Goal: Task Accomplishment & Management: Complete application form

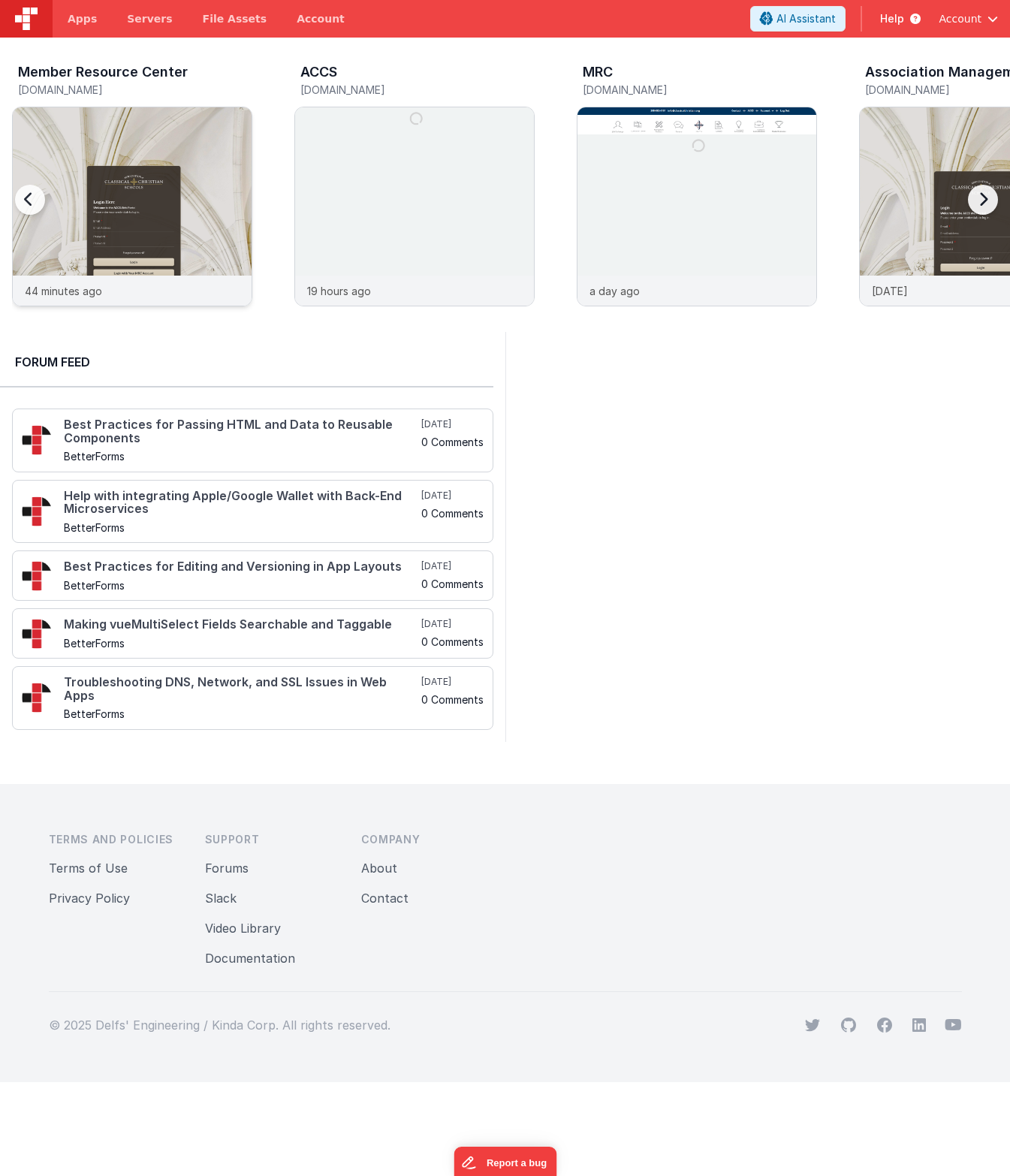
click at [213, 178] on img at bounding box center [132, 227] width 239 height 239
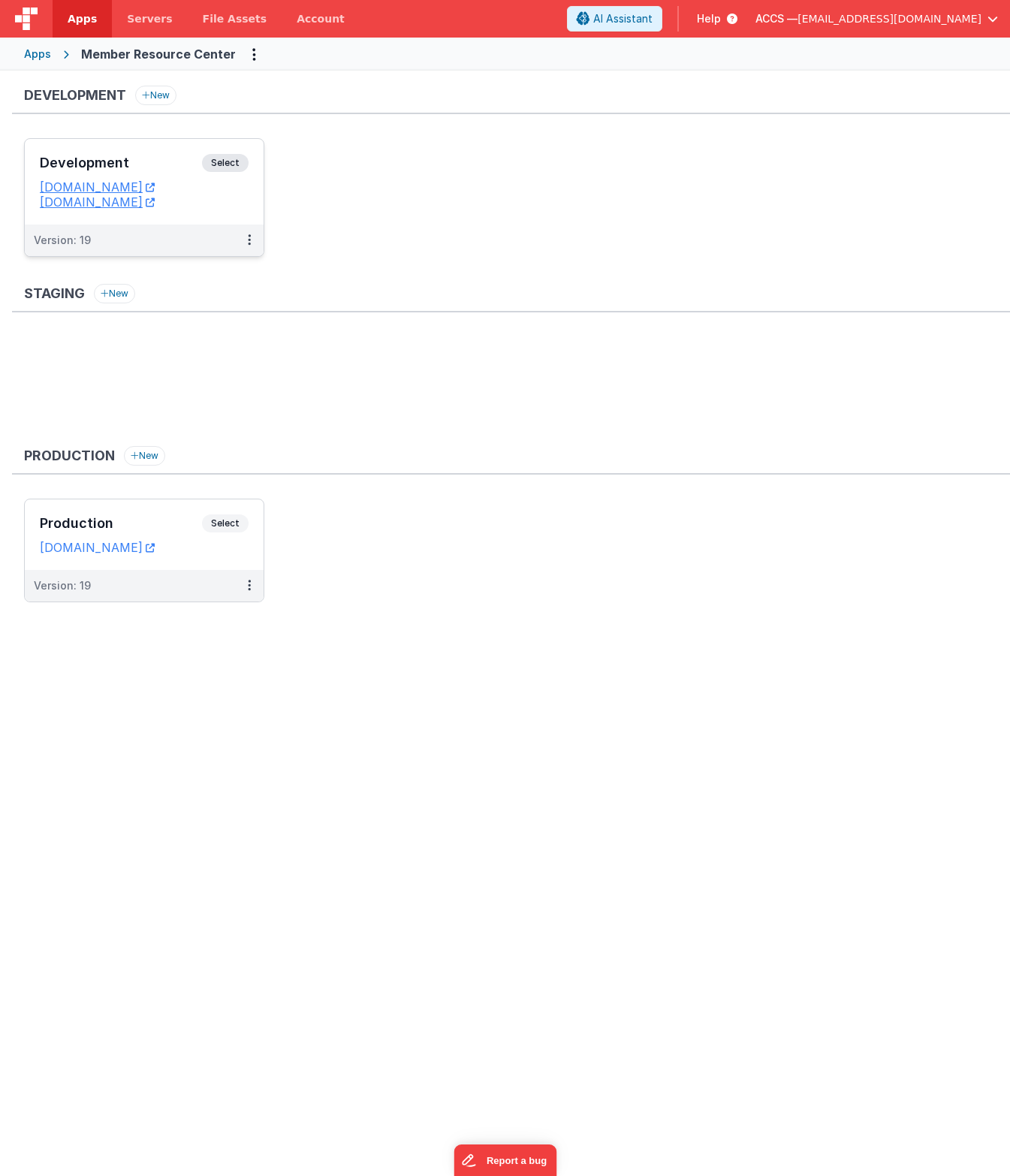
click at [151, 155] on div "Development Select" at bounding box center [144, 167] width 209 height 26
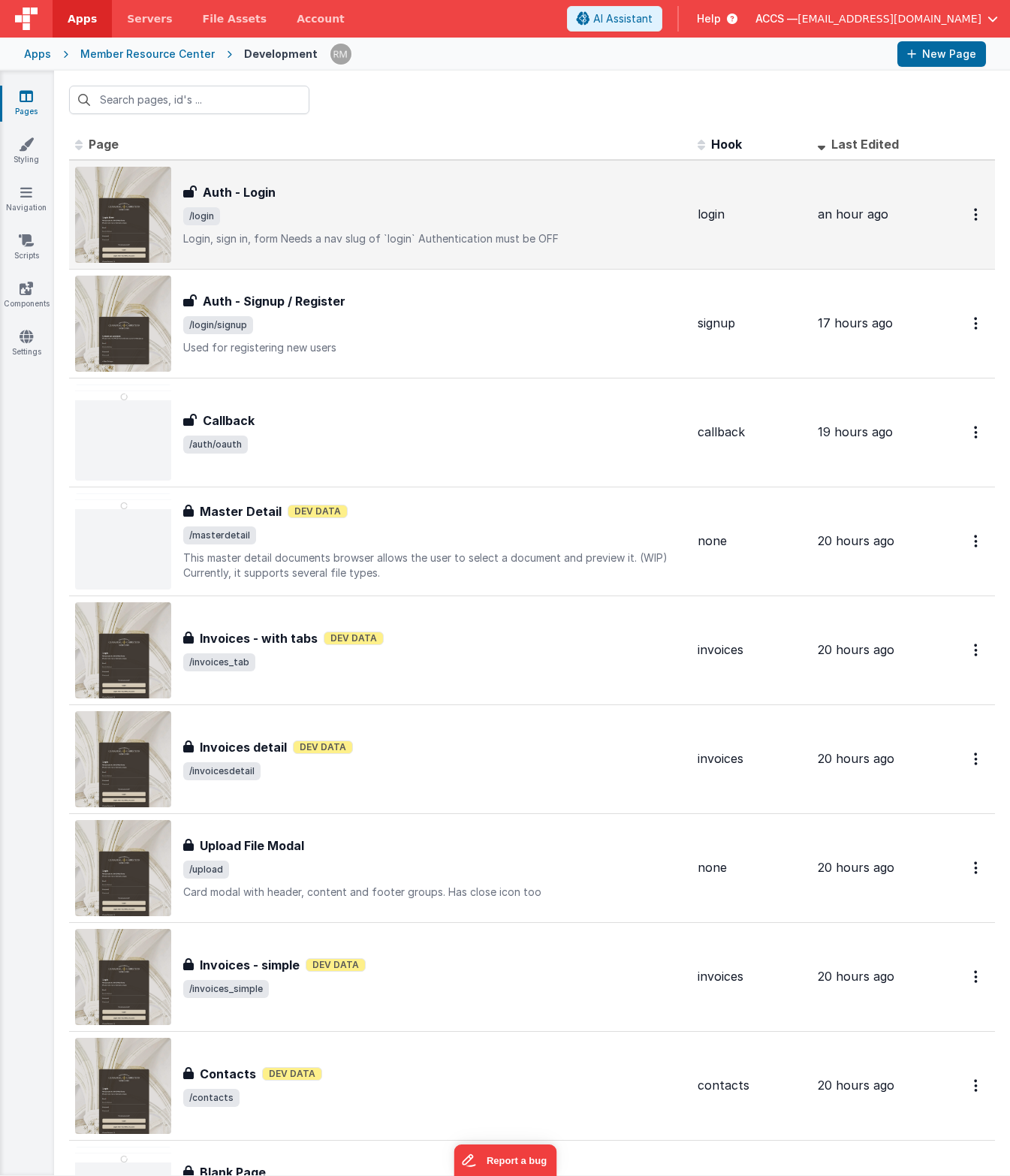
click at [215, 224] on span "/login" at bounding box center [201, 216] width 37 height 18
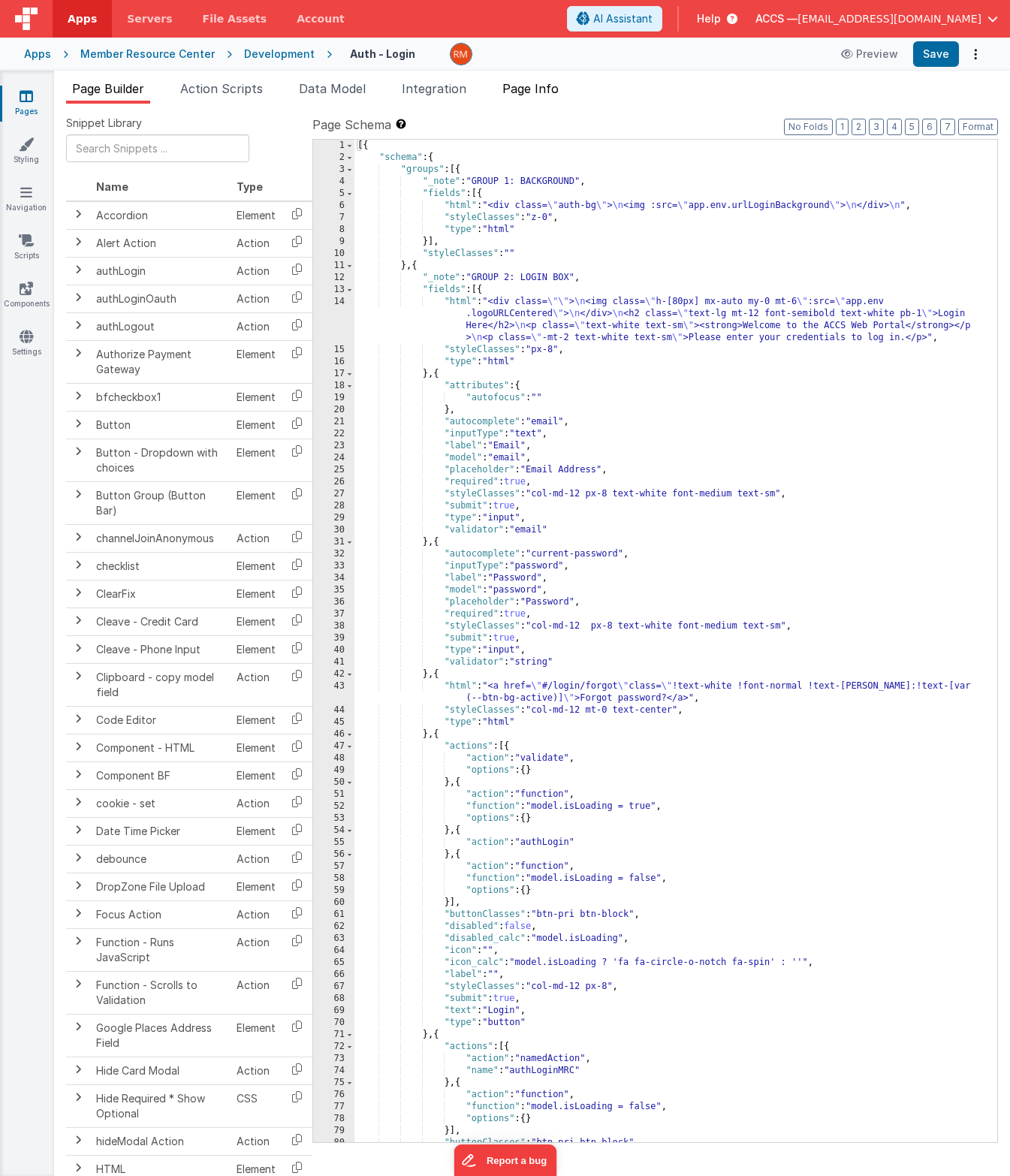
click at [521, 98] on li "Page Info" at bounding box center [530, 91] width 68 height 24
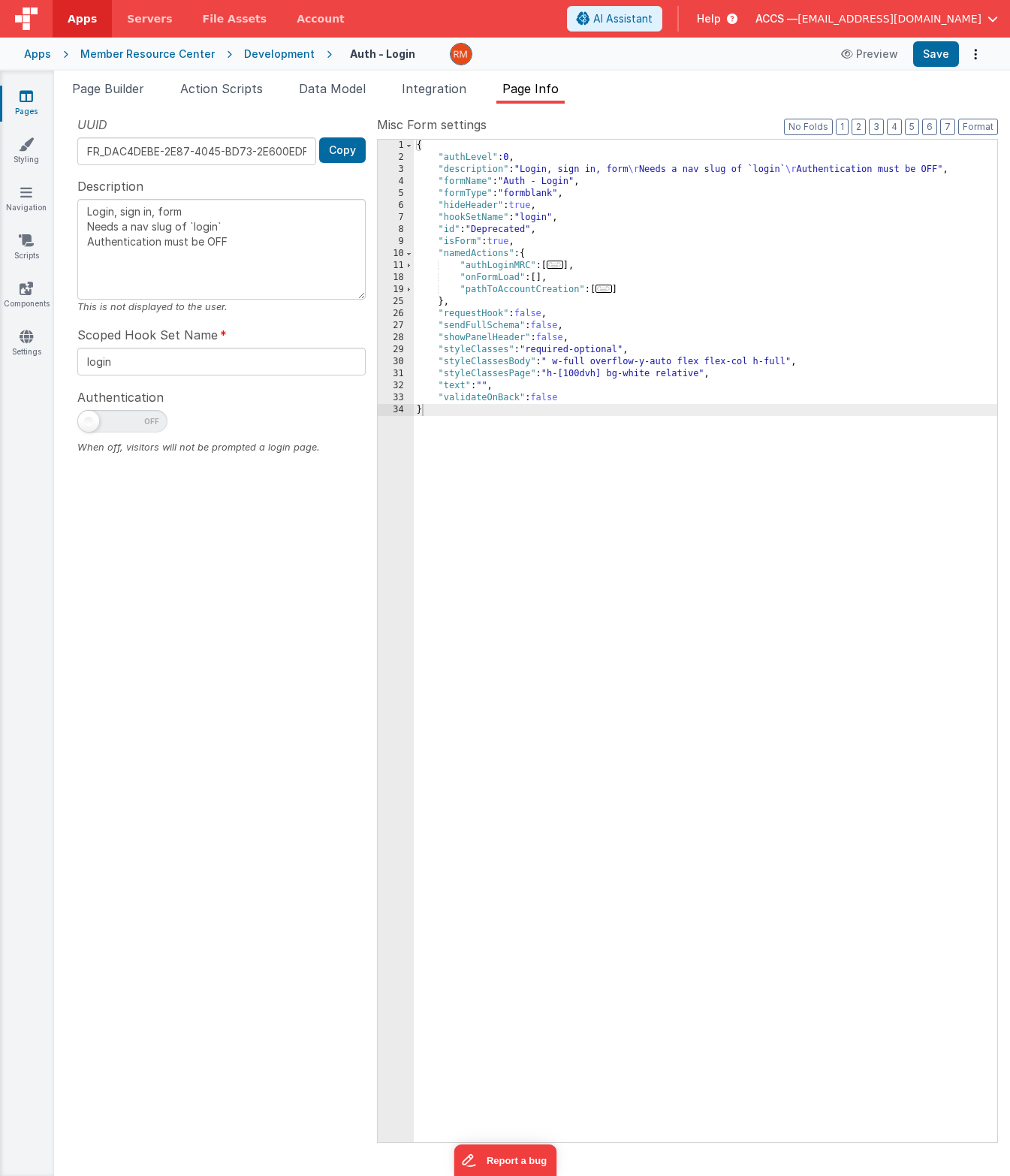
click at [603, 290] on span "..." at bounding box center [603, 289] width 17 height 8
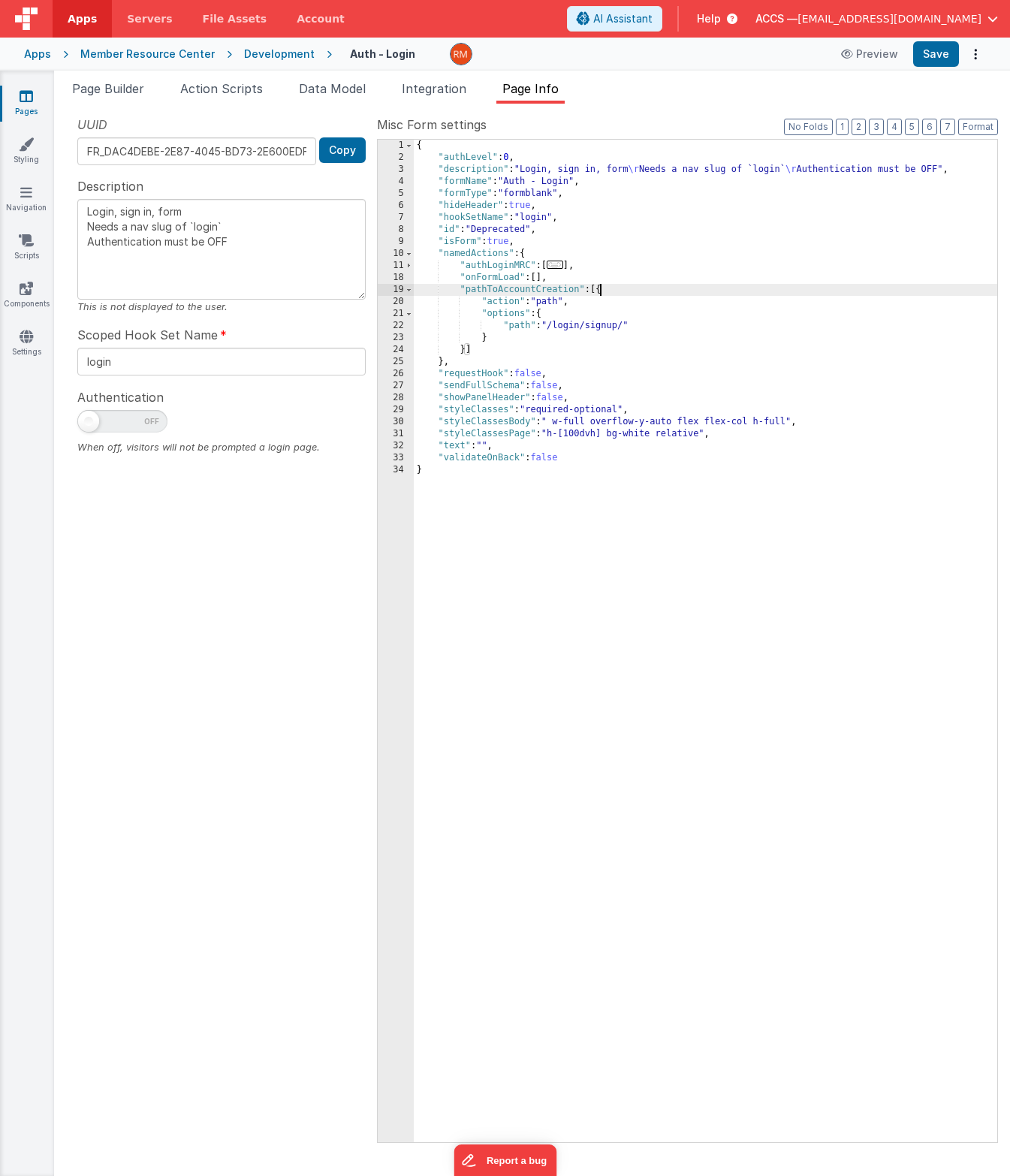
click at [559, 268] on span "..." at bounding box center [555, 265] width 17 height 8
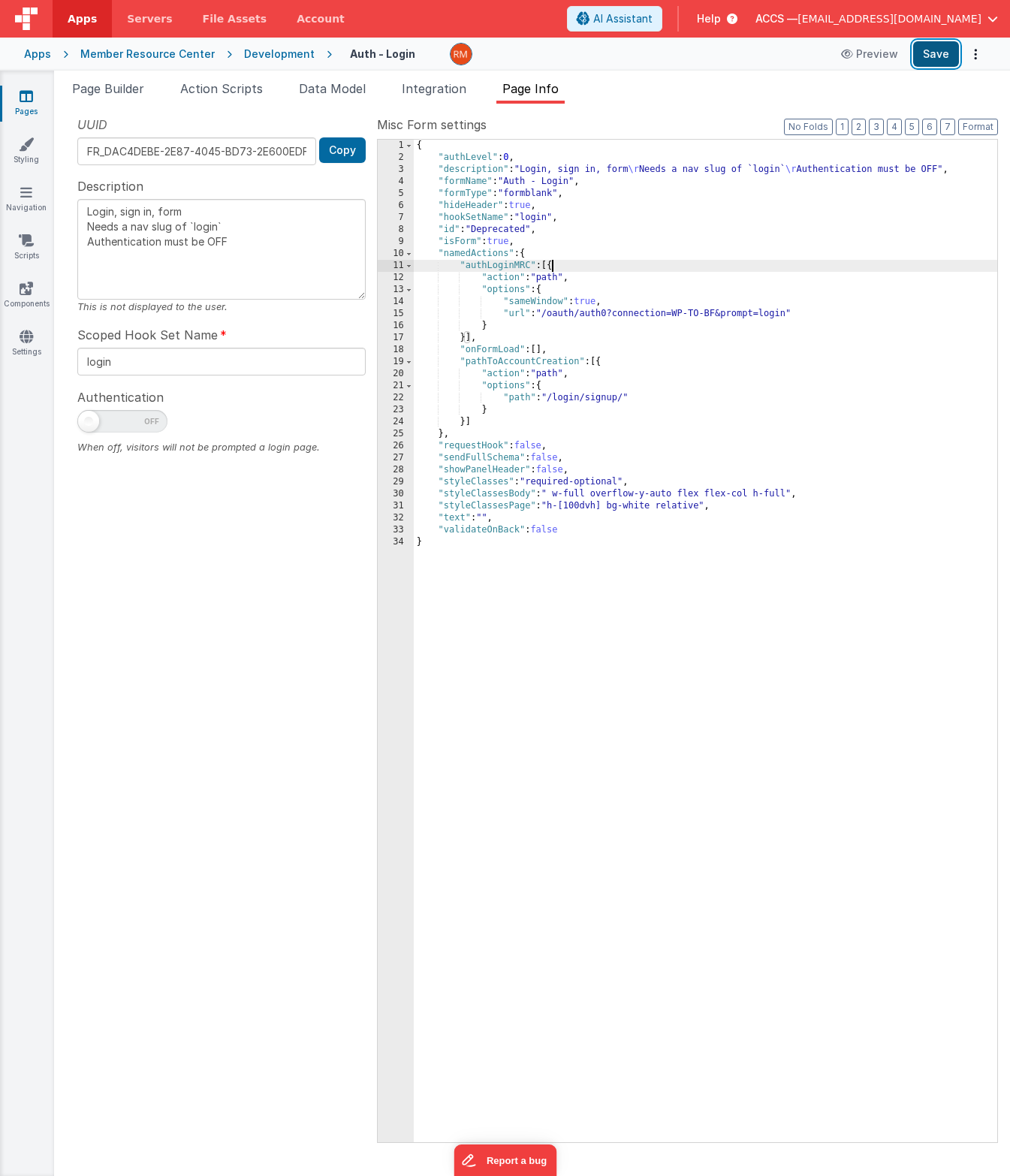
click at [934, 60] on button "Save" at bounding box center [936, 54] width 46 height 26
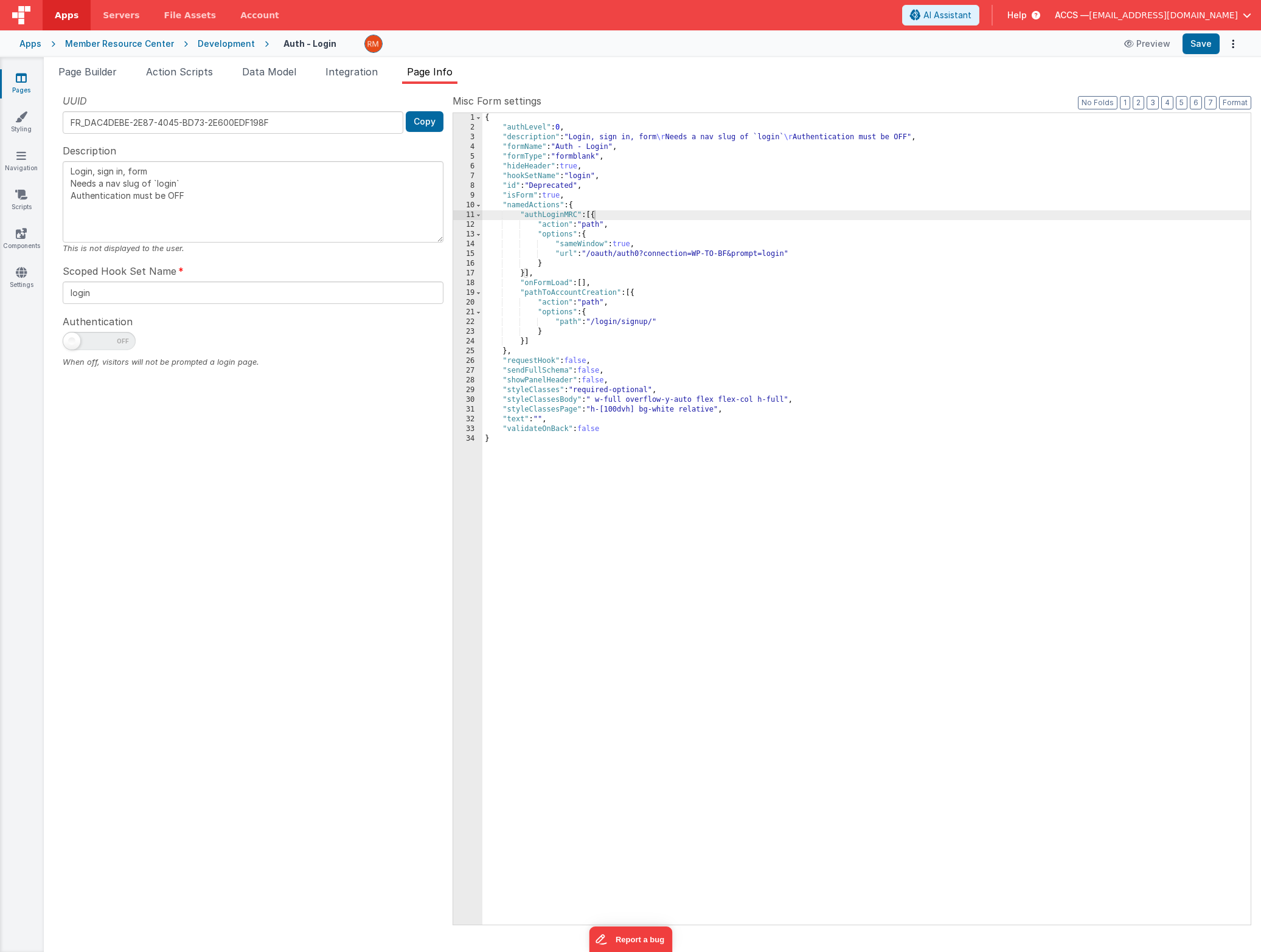
click at [702, 254] on div "{ "authLevel" : 0 , "description" : "Login, sign in, form \r Needs a nav slug o…" at bounding box center [866, 529] width 769 height 831
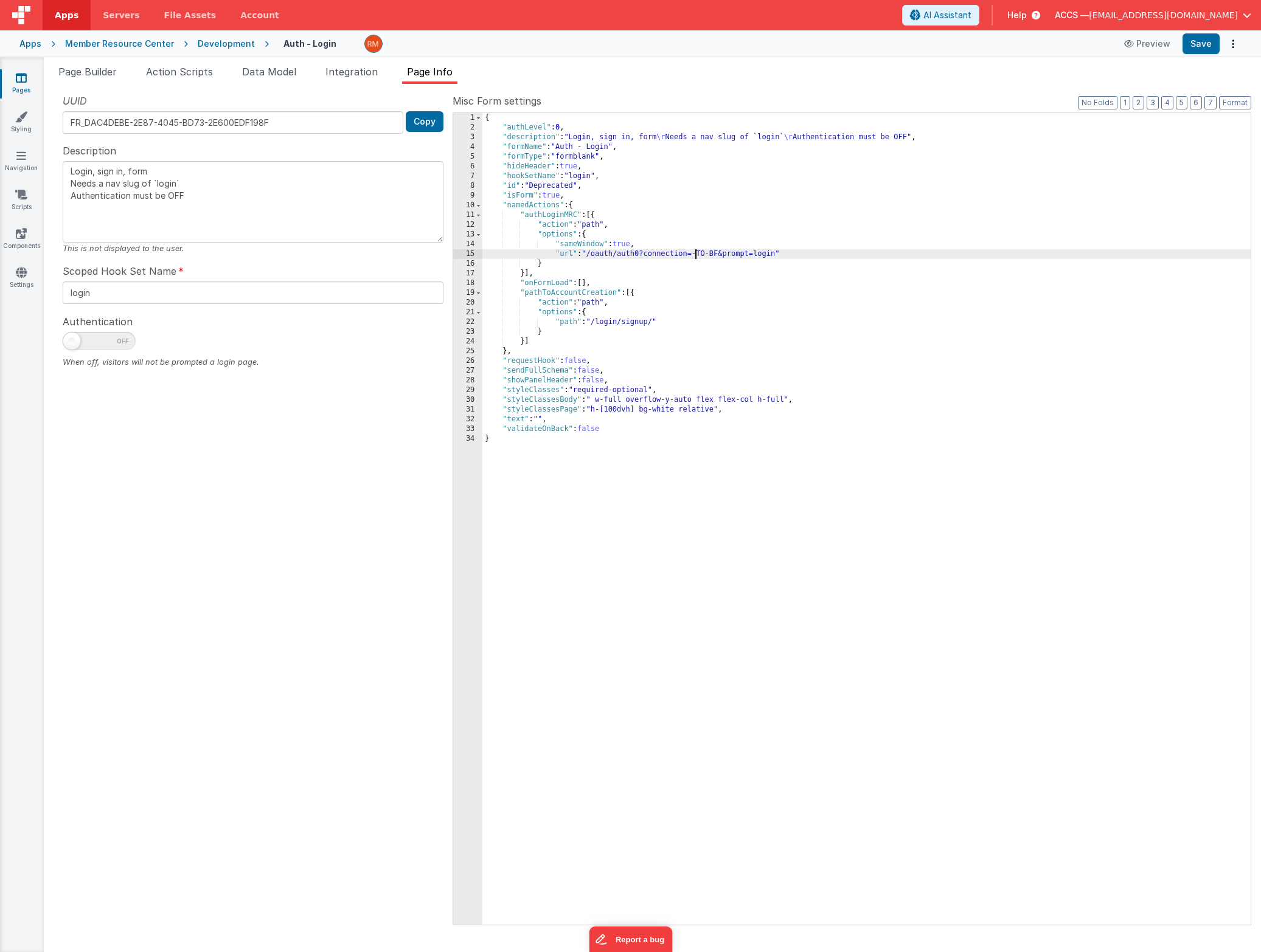
type textarea "Login, sign in, form Needs a nav slug of `login` Authentication must be OFF"
click at [713, 255] on div "{ "authLevel" : 0 , "description" : "Login, sign in, form \r Needs a nav slug o…" at bounding box center [866, 529] width 769 height 831
type textarea "Login, sign in, form Needs a nav slug of `login` Authentication must be OFF"
click at [730, 255] on div "{ "authLevel" : 0 , "description" : "Login, sign in, form \r Needs a nav slug o…" at bounding box center [866, 529] width 769 height 831
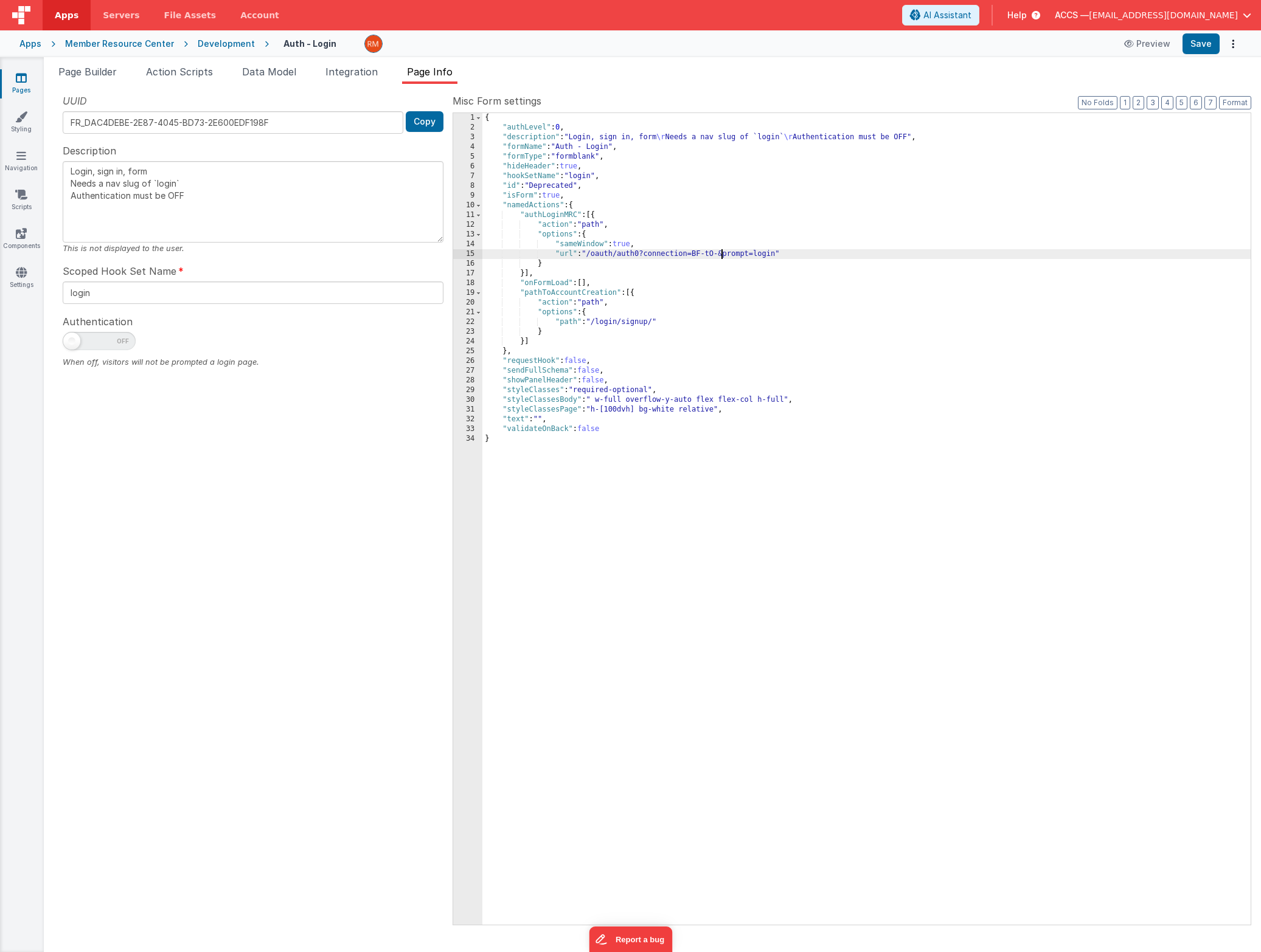
type textarea "Login, sign in, form Needs a nav slug of `login` Authentication must be OFF"
click at [717, 253] on div "{ "authLevel" : 0 , "description" : "Login, sign in, form \r Needs a nav slug o…" at bounding box center [866, 529] width 769 height 831
type textarea "Login, sign in, form Needs a nav slug of `login` Authentication must be OFF"
click at [817, 49] on button "Save" at bounding box center [1201, 44] width 37 height 21
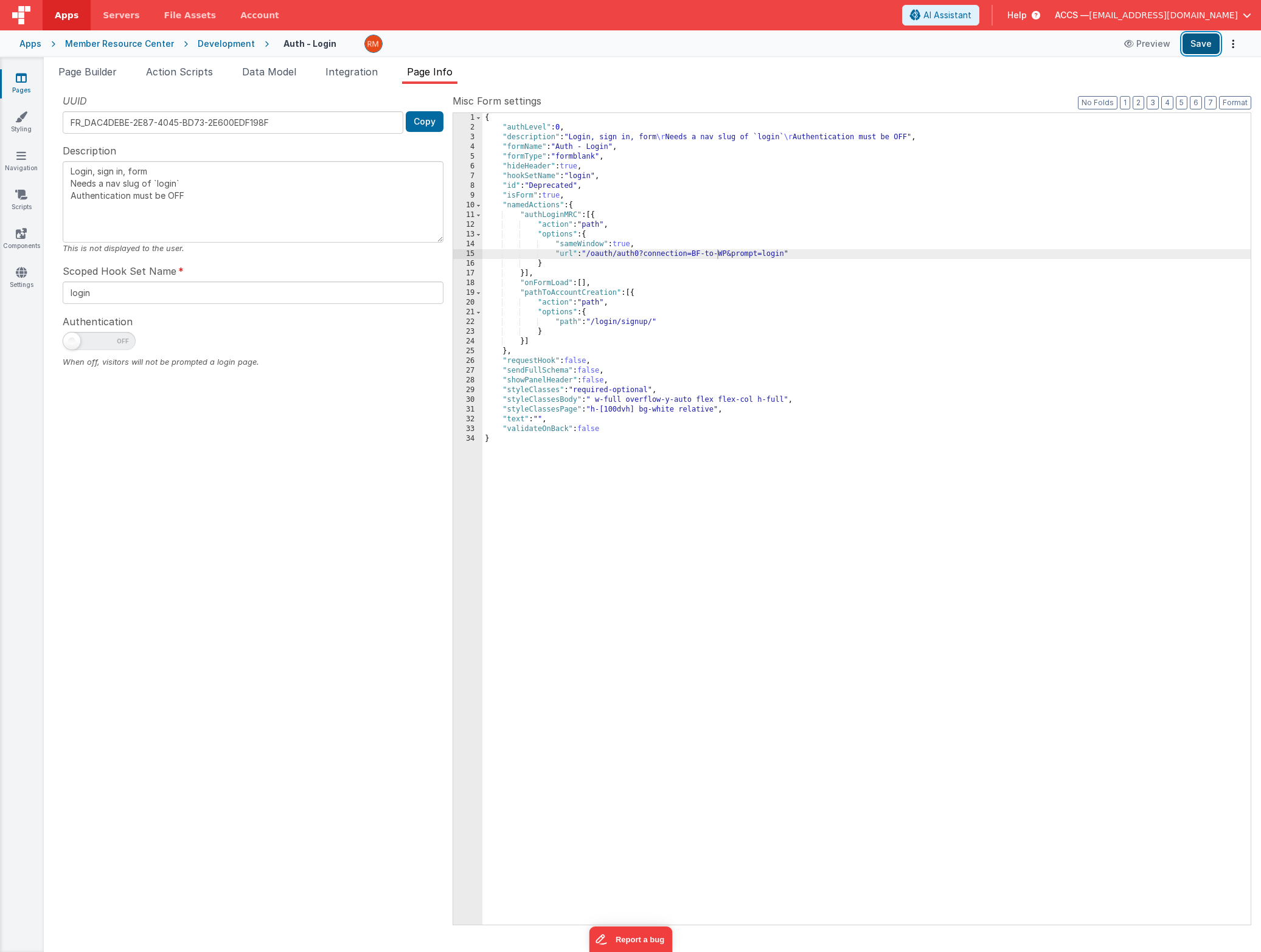
click at [817, 49] on button "Save" at bounding box center [1201, 44] width 37 height 21
click at [702, 255] on div "{ "authLevel" : 0 , "description" : "Login, sign in, form \r Needs a nav slug o…" at bounding box center [866, 529] width 769 height 831
type textarea "Login, sign in, form Needs a nav slug of `login` Authentication must be OFF"
click at [717, 257] on div "{ "authLevel" : 0 , "description" : "Login, sign in, form \r Needs a nav slug o…" at bounding box center [866, 529] width 769 height 831
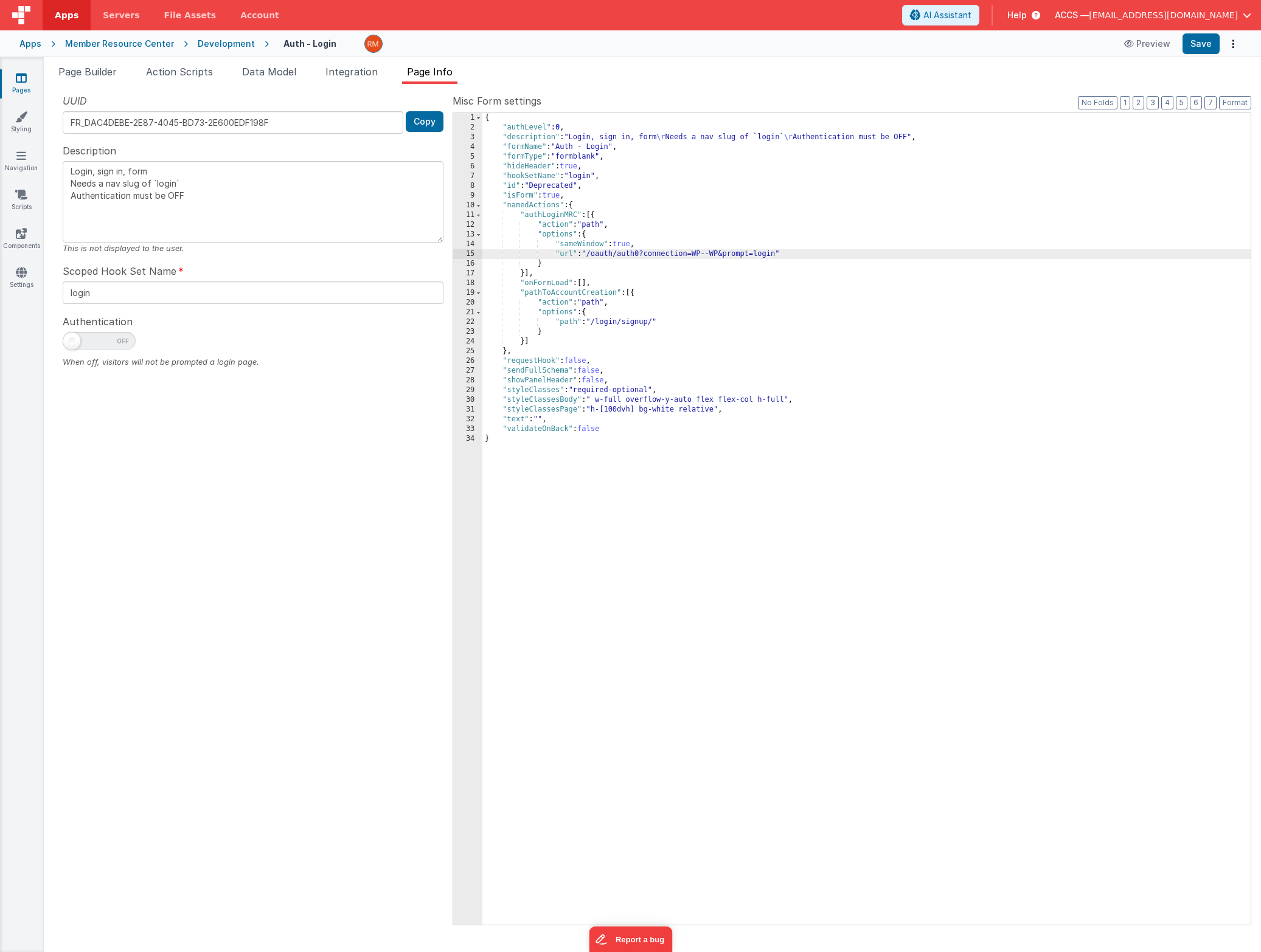
type textarea "Login, sign in, form Needs a nav slug of `login` Authentication must be OFF"
click at [730, 255] on div "{ "authLevel" : 0 , "description" : "Login, sign in, form \r Needs a nav slug o…" at bounding box center [866, 529] width 769 height 831
type textarea "Login, sign in, form Needs a nav slug of `login` Authentication must be OFF"
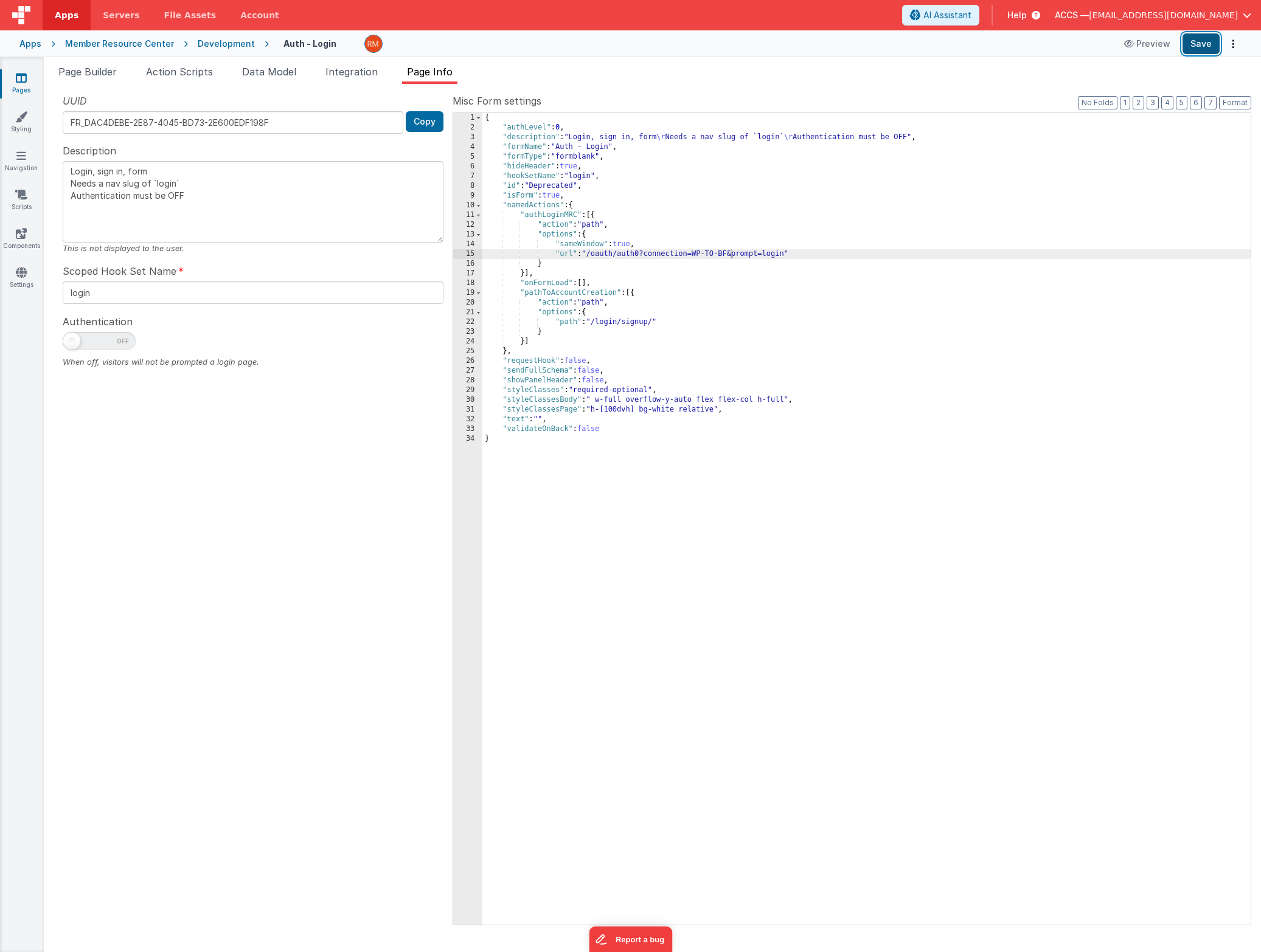
click at [817, 45] on button "Save" at bounding box center [1201, 44] width 37 height 21
click at [817, 48] on button "Save" at bounding box center [1201, 44] width 37 height 21
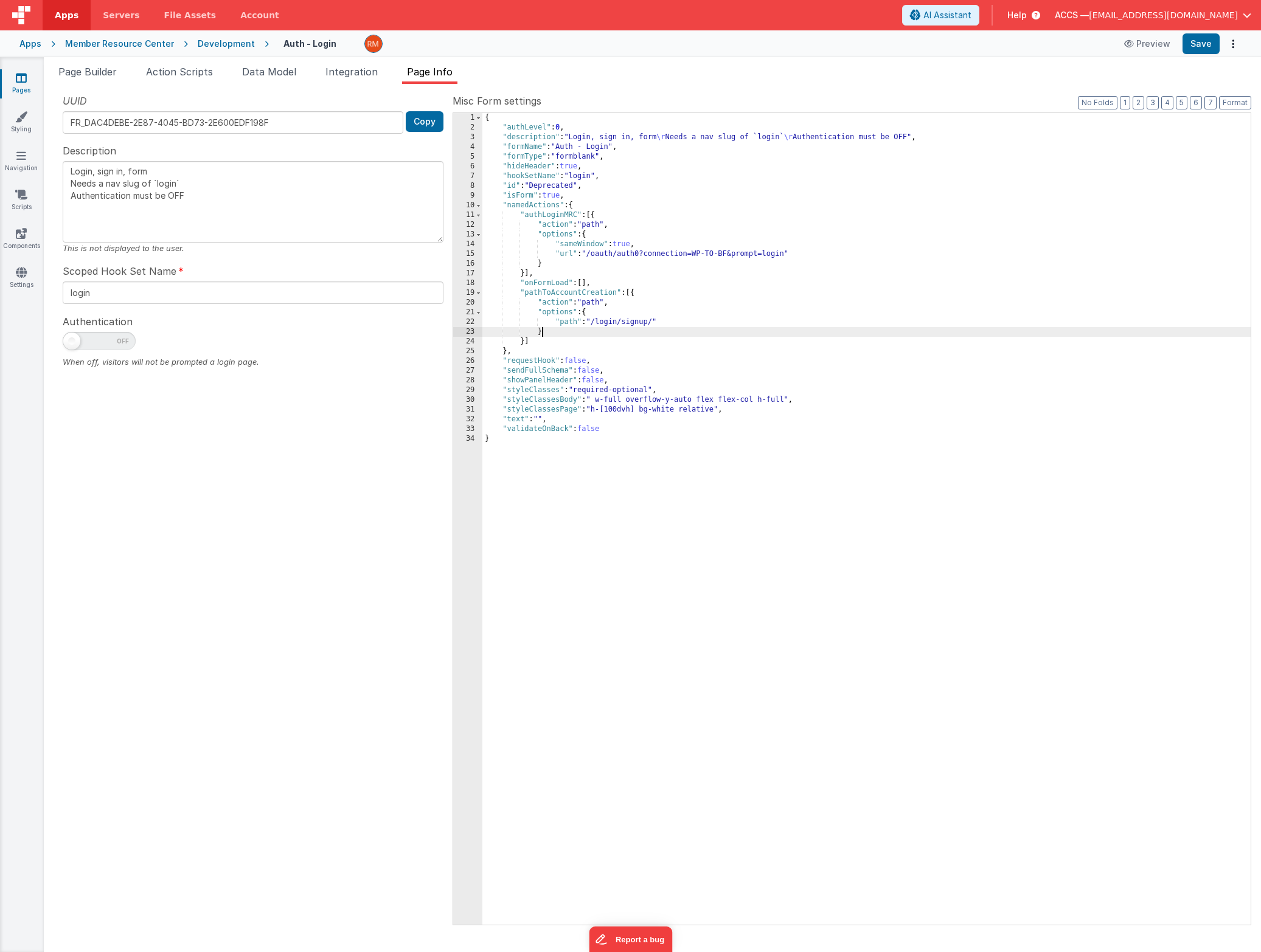
click at [774, 327] on div "{ "authLevel" : 0 , "description" : "Login, sign in, form \r Needs a nav slug o…" at bounding box center [866, 529] width 769 height 831
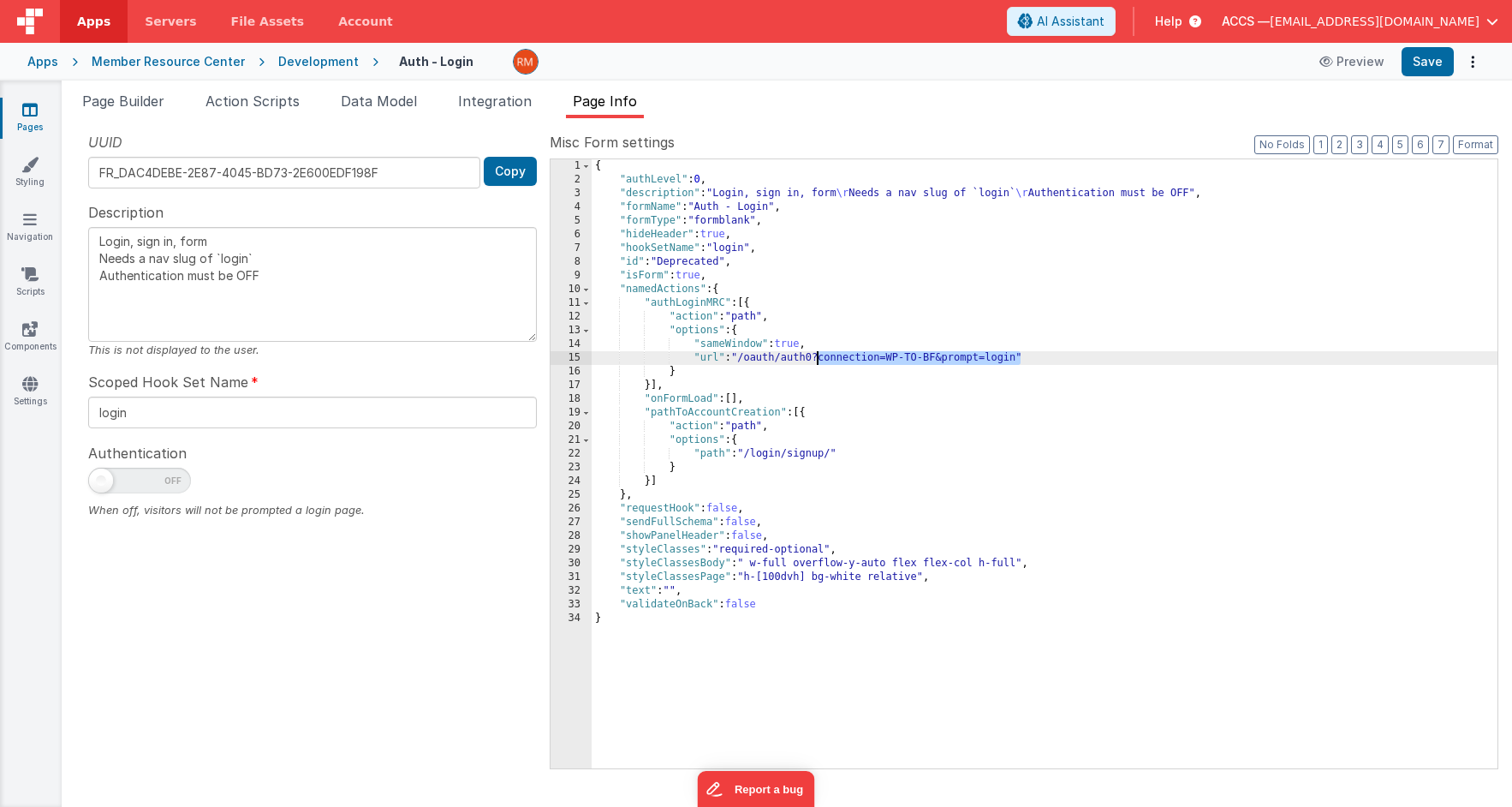
drag, startPoint x: 1018, startPoint y: 359, endPoint x: 820, endPoint y: 360, distance: 198.0
click at [820, 360] on div "{ "authLevel" : 0 , "description" : "Login, sign in, form \r Needs a nav slug o…" at bounding box center [1045, 478] width 906 height 637
click at [1151, 65] on button "Save" at bounding box center [1428, 61] width 52 height 29
click at [817, 358] on div "{ "authLevel" : 0 , "description" : "Login, sign in, form \r Needs a nav slug o…" at bounding box center [1045, 478] width 906 height 637
type textarea "Login, sign in, form Needs a nav slug of `login` Authentication must be OFF"
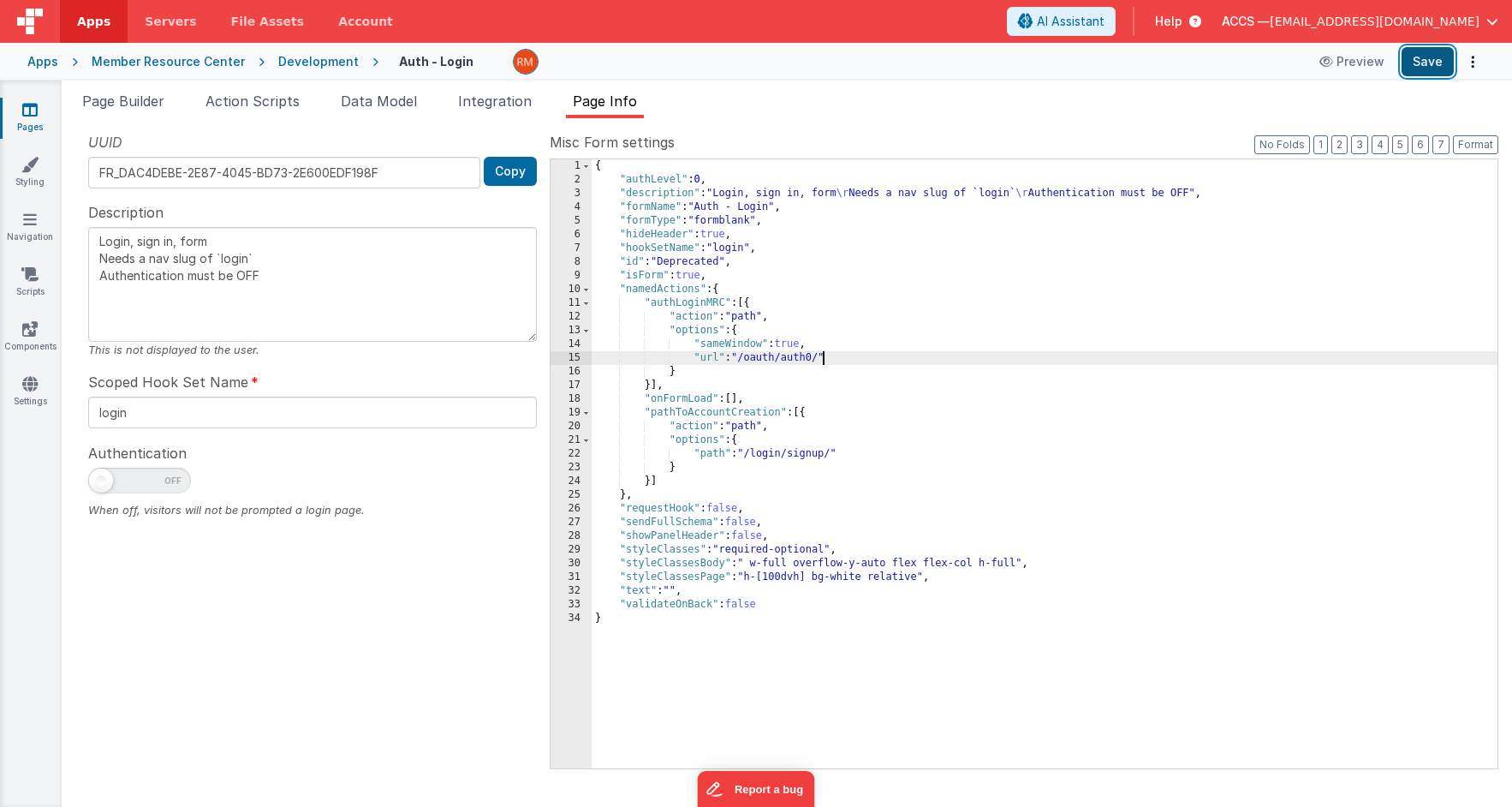
click at [1151, 60] on button "Save" at bounding box center [1428, 61] width 52 height 29
click at [822, 360] on div "{ "authLevel" : 0 , "description" : "Login, sign in, form \r Needs a nav slug o…" at bounding box center [1045, 478] width 906 height 637
type textarea "Login, sign in, form Needs a nav slug of `login` Authentication must be OFF"
click at [1151, 66] on button "Save" at bounding box center [1428, 61] width 52 height 29
